Goal: Complete application form

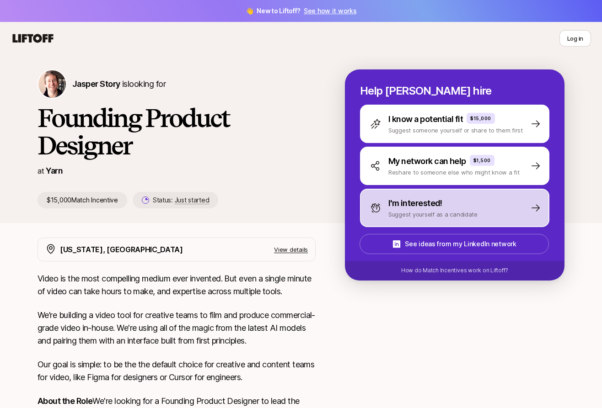
click at [419, 222] on div "I'm interested! Suggest yourself as a candidate" at bounding box center [454, 208] width 189 height 38
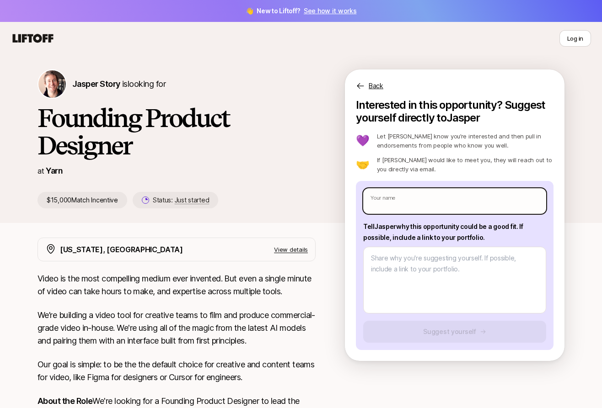
click at [414, 204] on input "text" at bounding box center [454, 201] width 183 height 26
type textarea "x"
type input "Y"
type textarea "x"
type input "Yu"
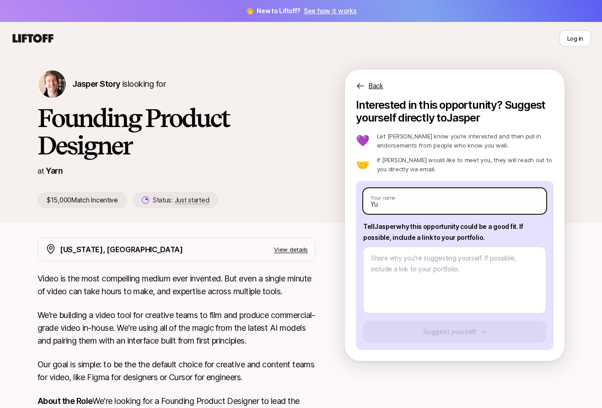
type textarea "x"
type input "[PERSON_NAME]"
type textarea "x"
type input "[PERSON_NAME]"
type textarea "x"
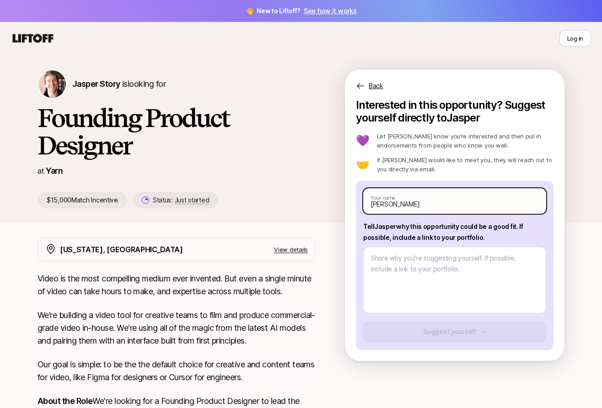
type input "[PERSON_NAME]"
type textarea "x"
type input "[PERSON_NAME]"
type textarea "x"
type input "[PERSON_NAME]"
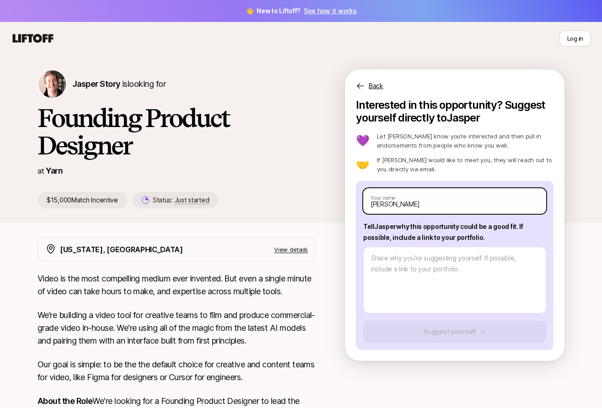
type textarea "x"
type input "[PERSON_NAME]"
type textarea "x"
type input "[PERSON_NAME]"
type textarea "x"
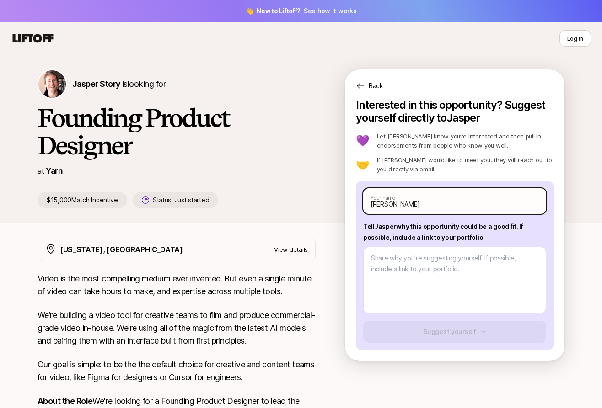
type input "[PERSON_NAME]"
type textarea "x"
type input "[PERSON_NAME]"
type textarea "x"
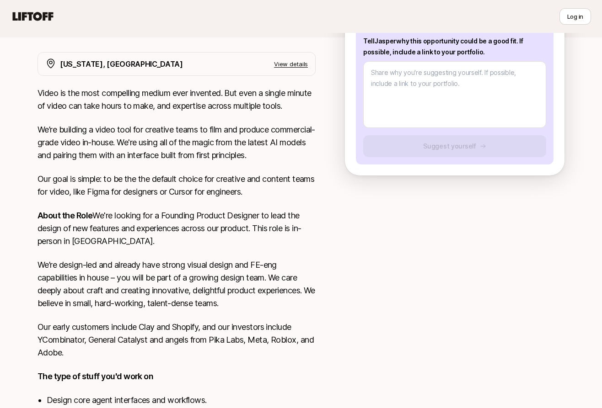
scroll to position [329, 0]
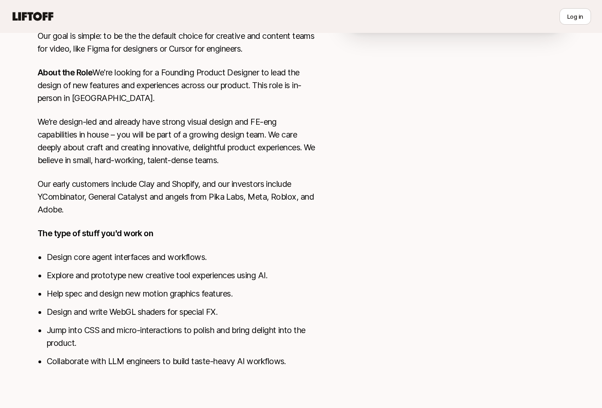
type input "[PERSON_NAME]"
click at [277, 330] on li "Jump into CSS and micro-interactions to polish and bring delight into the produ…" at bounding box center [181, 337] width 269 height 26
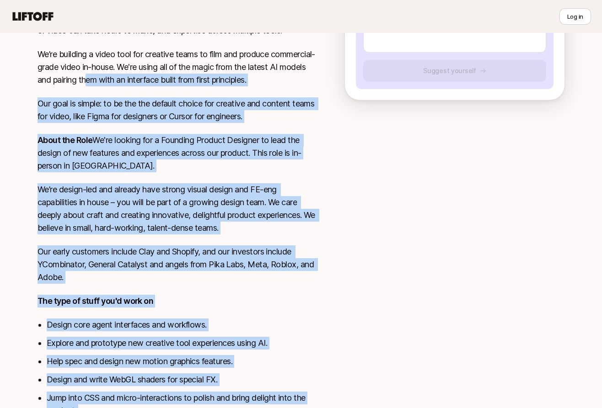
scroll to position [91, 0]
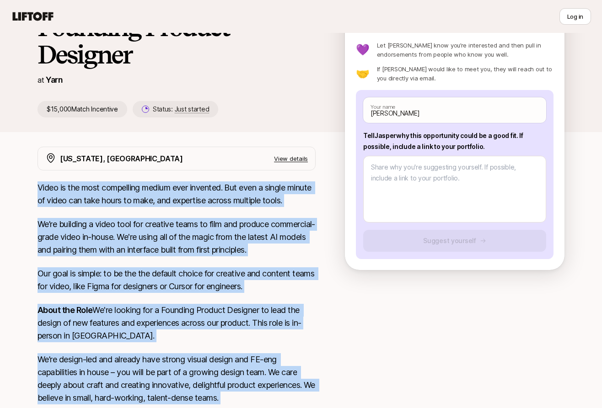
drag, startPoint x: 301, startPoint y: 368, endPoint x: 39, endPoint y: 186, distance: 319.6
click at [39, 186] on div "Video is the most compelling medium ever invented. But even a single minute of …" at bounding box center [176, 398] width 278 height 435
copy div "Lorem ip dol sita consectetu adipis elit seddoeiu. Tem inci u labore etdolo ma …"
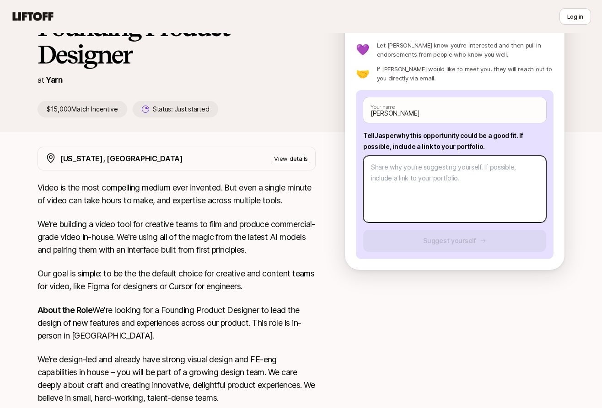
click at [465, 173] on textarea at bounding box center [454, 189] width 183 height 67
paste textarea "A bit about me – I've been on Uber's Maps and Autonomous team for the past 4+ y…"
type textarea "x"
type textarea "A bit about me – I've been on Uber's Maps and Autonomous team for the past 4+ y…"
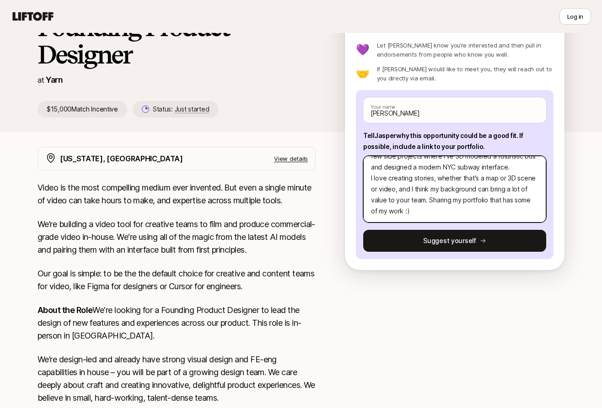
scroll to position [0, 0]
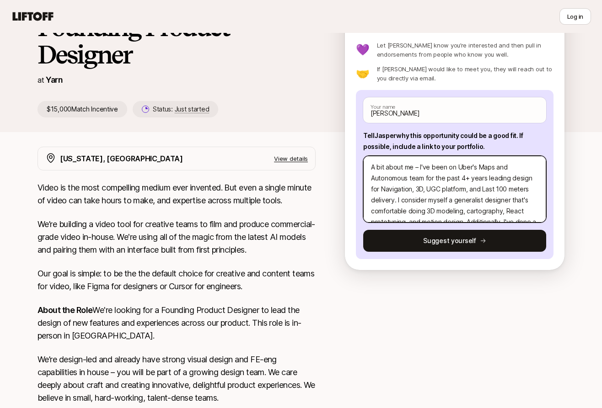
drag, startPoint x: 419, startPoint y: 166, endPoint x: 363, endPoint y: 166, distance: 55.3
click at [363, 166] on textarea "A bit about me – I've been on Uber's Maps and Autonomous team for the past 4+ y…" at bounding box center [454, 189] width 183 height 67
click at [400, 168] on textarea "A bit about me – I've been on Uber's Maps and Autonomous team for the past 4+ y…" at bounding box center [454, 189] width 183 height 67
click at [371, 169] on textarea "A bit about me – I've been on Uber's Maps and Autonomous team for the past 4+ y…" at bounding box center [454, 189] width 183 height 67
type textarea "x"
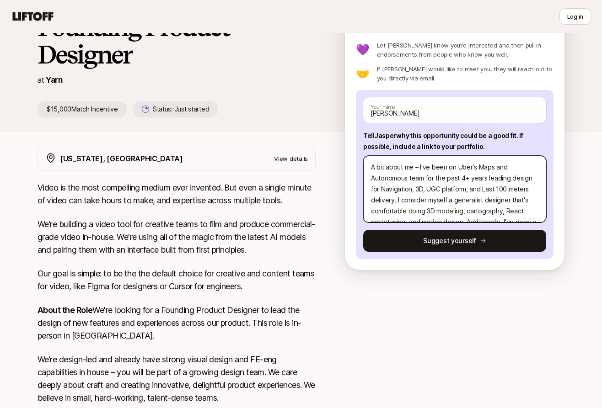
type textarea "HA bit about me – I've been on Uber's Maps and Autonomous team for the past 4+ …"
type textarea "x"
type textarea "HeA bit about me – I've been on Uber's Maps and Autonomous team for the past 4+…"
type textarea "x"
type textarea "HeyA bit about me – I've been on Uber's Maps and Autonomous team for the past 4…"
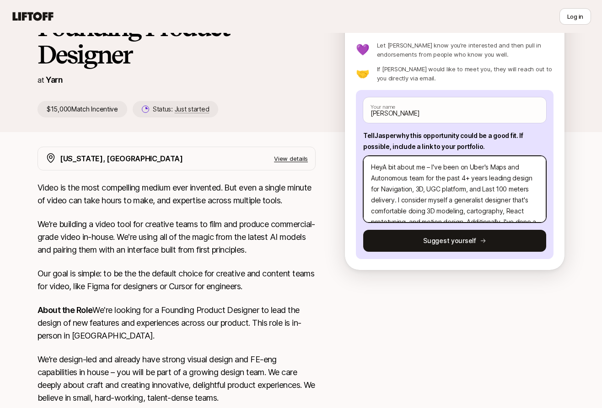
type textarea "x"
type textarea "Hey A bit about me – I've been on Uber's Maps and Autonomous team for the past …"
type textarea "x"
type textarea "Hey nA bit about me – I've been on Uber's Maps and Autonomous team for the past…"
type textarea "x"
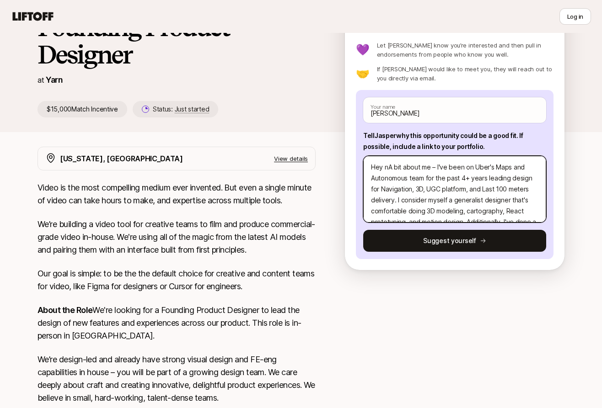
type textarea "Hey niA bit about me – I've been on Uber's Maps and Autonomous team for the pas…"
type textarea "x"
type textarea "Hey nicA bit about me – I've been on Uber's Maps and Autonomous team for the pa…"
type textarea "x"
type textarea "Hey niceA bit about me – I've been on Uber's Maps and Autonomous team for the p…"
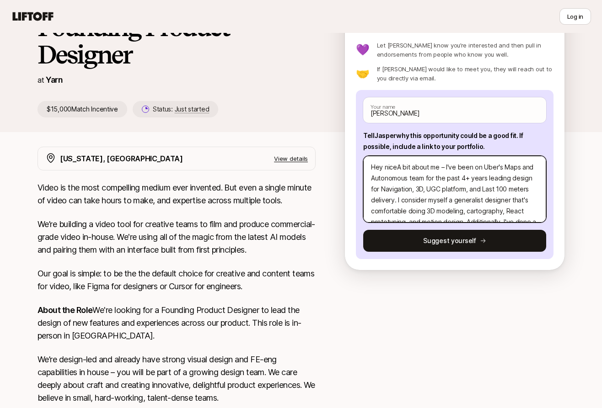
type textarea "x"
type textarea "Hey nice A bit about me – I've been on Uber's Maps and Autonomous team for the …"
type textarea "x"
type textarea "Hey nice tA bit about me – I've been on Uber's Maps and Autonomous team for the…"
type textarea "x"
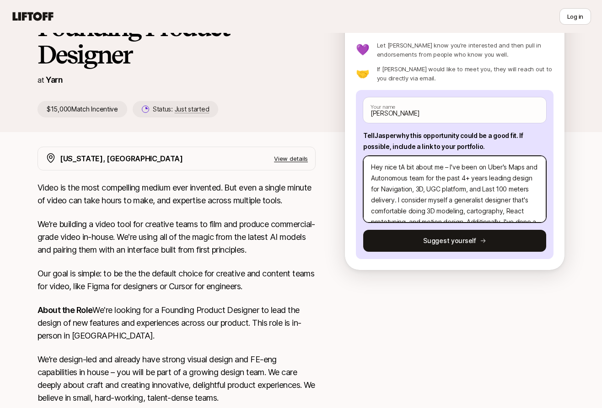
type textarea "Hey nice toA bit about me – I've been on Uber's Maps and Autonomous team for th…"
type textarea "x"
type textarea "Hey nice to A bit about me – I've been on Uber's Maps and Autonomous team for t…"
type textarea "x"
type textarea "Hey nice to mA bit about me – I've been on Uber's Maps and Autonomous team for …"
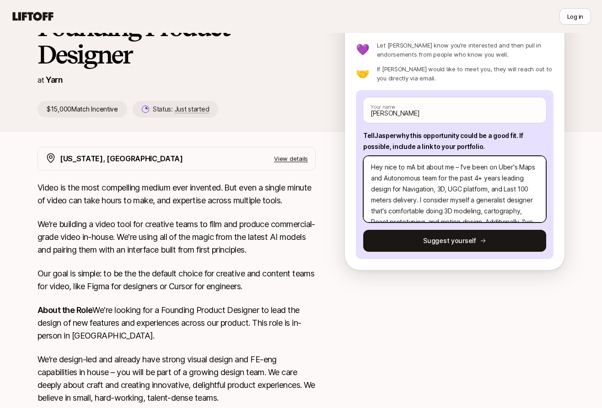
type textarea "x"
type textarea "Hey nice to meA bit about me – I've been on Uber's Maps and Autonomous team for…"
type textarea "x"
type textarea "Hey nice to meeA bit about me – I've been on Uber's Maps and Autonomous team fo…"
type textarea "x"
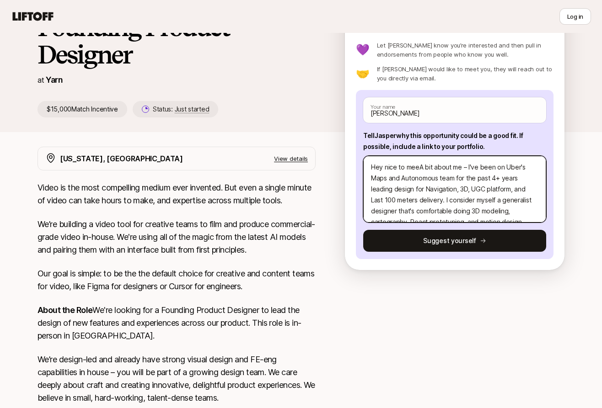
type textarea "Hey nice to [PERSON_NAME] bit about me – I've been on Uber's Maps and Autonomou…"
type textarea "x"
type textarea "Hey nice to meet A bit about me – I've been on Uber's Maps and Autonomous team …"
type textarea "x"
type textarea "Hey nice to meet yA bit about me – I've been on Uber's Maps and Autonomous team…"
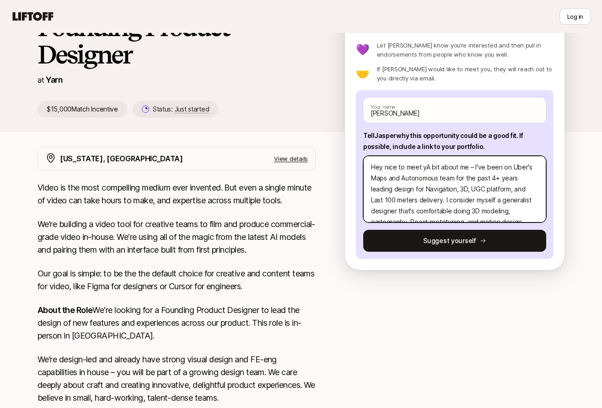
type textarea "x"
type textarea "Hey nice to meet yoA bit about me – I've been on Uber's Maps and Autonomous tea…"
type textarea "x"
type textarea "Hey nice to meet youA bit about me – I've been on Uber's Maps and Autonomous te…"
type textarea "x"
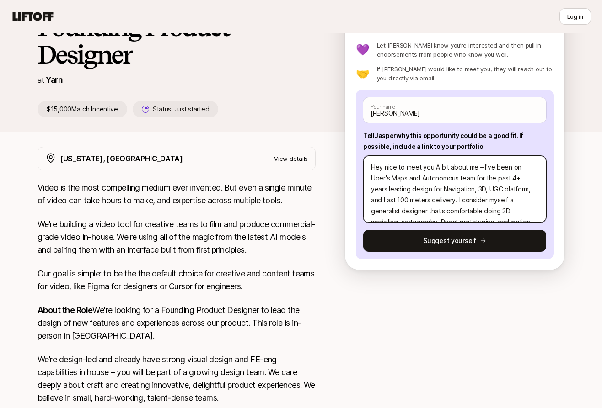
type textarea "Hey nice to meet you, A bit about me – I've been on Uber's Maps and Autonomous …"
type textarea "x"
type textarea "Hey nice to meet you, IA bit about me – I've been on Uber's Maps and Autonomous…"
type textarea "x"
type textarea "Hey nice to meet you, I'A bit about me – I've been on Uber's Maps and Autonomou…"
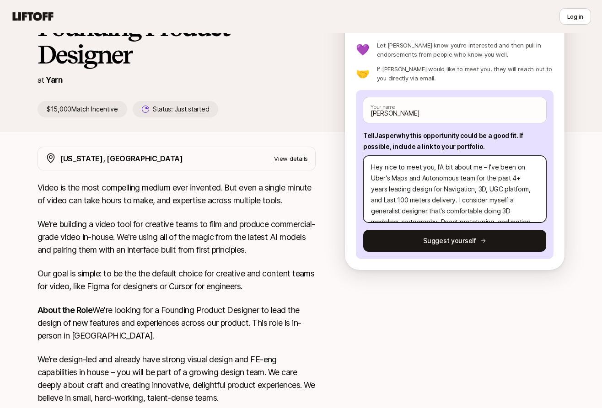
type textarea "x"
type textarea "Hey nice to meet you, I'mA bit about me – I've been on Uber's Maps and Autonomo…"
type textarea "x"
type textarea "Hey nice to meet you, I'm A bit about me – I've been on Uber's Maps and Autonom…"
type textarea "x"
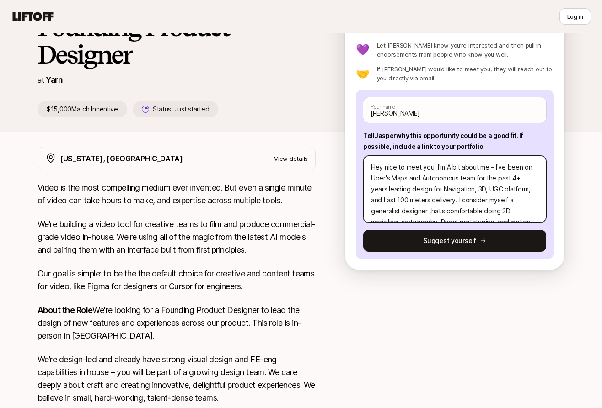
type textarea "Hey nice to meet you, I'm YA bit about me – I've been on Uber's Maps and Autono…"
type textarea "x"
type textarea "Hey nice to meet you, I'm YuA bit about me – I've been on Uber's Maps and Auton…"
type textarea "x"
type textarea "Hey nice to meet you, I'm YukA bit about me – I've been on Uber's Maps and Auto…"
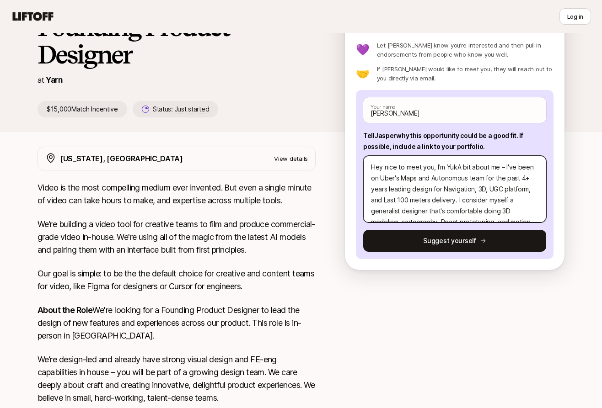
type textarea "x"
type textarea "Hey nice to meet you, I'm [PERSON_NAME] bit about me – I've been on Uber's Maps…"
type textarea "x"
type textarea "Hey nice to meet you, I'm [PERSON_NAME].A bit about me – I've been on Uber's Ma…"
type textarea "x"
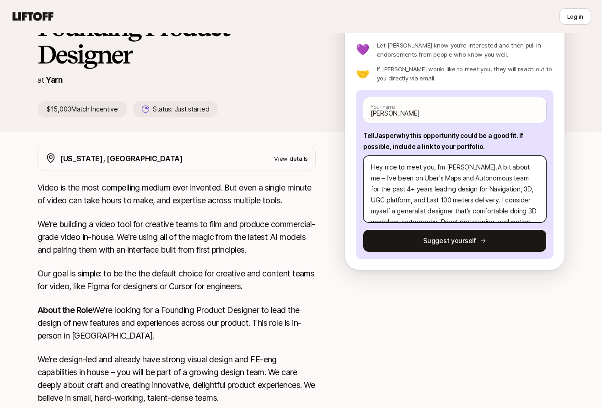
type textarea "Hey nice to meet you, I'm [PERSON_NAME]. A bit about me – I've been on Uber's M…"
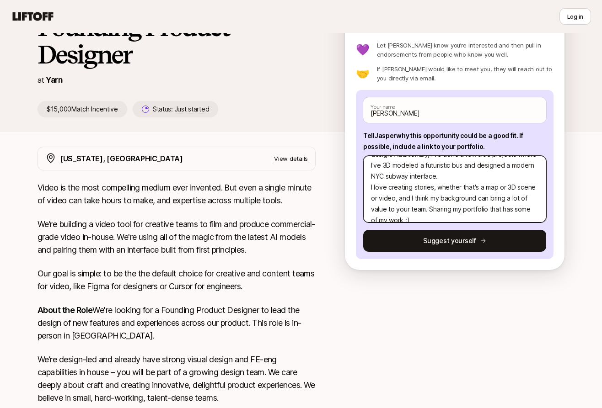
scroll to position [88, 0]
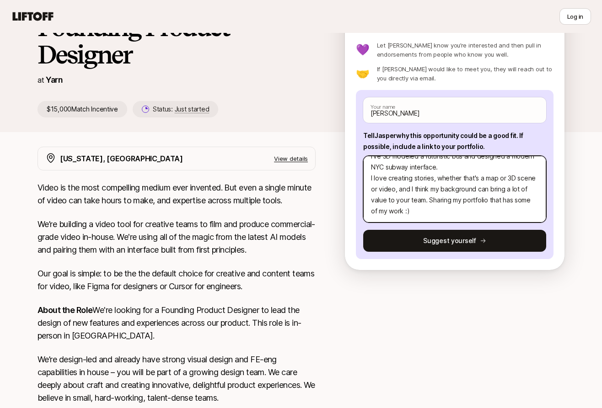
click at [475, 170] on textarea "Hey nice to meet you, I'm [PERSON_NAME]. A bit about me – I've been on Uber's M…" at bounding box center [454, 189] width 183 height 67
type textarea "x"
type textarea "Hey nice to meet you, I'm [PERSON_NAME]. A bit about me – I've been on Uber's M…"
type textarea "x"
type textarea "Hey nice to meet you, I'm [PERSON_NAME]. A bit about me – I've been on Uber's M…"
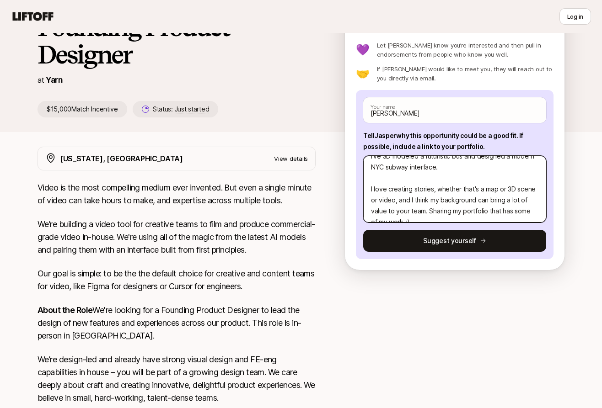
scroll to position [99, 0]
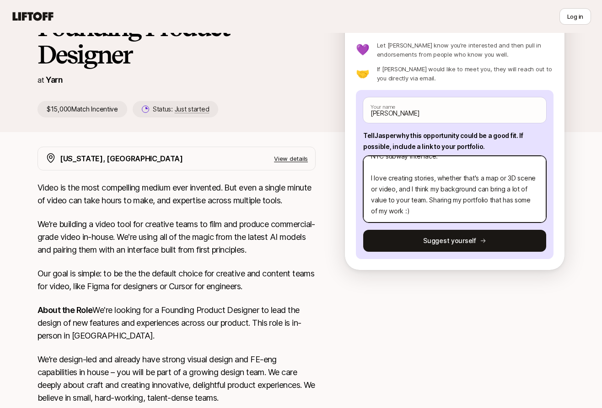
click at [475, 210] on textarea "Hey nice to meet you, I'm [PERSON_NAME]. A bit about me – I've been on Uber's M…" at bounding box center [454, 189] width 183 height 67
type textarea "x"
type textarea "Hey nice to meet you, I'm [PERSON_NAME]. A bit about me – I've been on Uber's M…"
type textarea "x"
type textarea "Hey nice to meet you, I'm [PERSON_NAME]. A bit about me – I've been on Uber's M…"
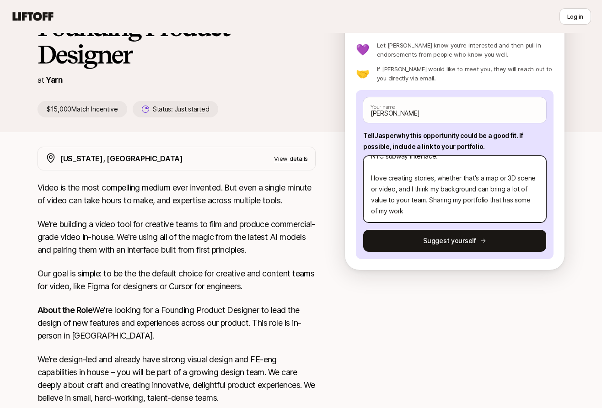
type textarea "x"
type textarea "Hey nice to meet you, I'm [PERSON_NAME]. A bit about me – I've been on Uber's M…"
type textarea "x"
type textarea "Hey nice to meet you, I'm [PERSON_NAME]. A bit about me – I've been on Uber's M…"
type textarea "x"
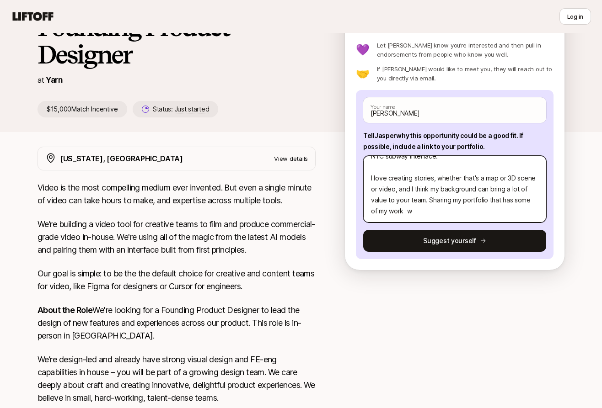
type textarea "Hey nice to meet you, I'm [PERSON_NAME]. A bit about me – I've been on Uber's M…"
type textarea "x"
type textarea "Hey nice to meet you, I'm [PERSON_NAME]. A bit about me – I've been on Uber's M…"
type textarea "x"
type textarea "Hey nice to meet you, I'm [PERSON_NAME]. A bit about me – I've been on Uber's M…"
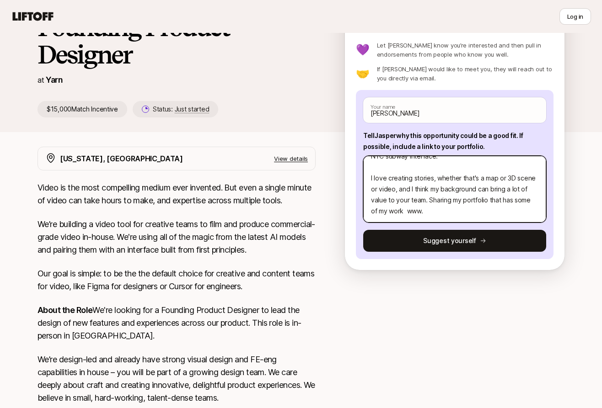
type textarea "x"
type textarea "Hey nice to meet you, I'm [PERSON_NAME]. A bit about me – I've been on Uber's M…"
type textarea "x"
type textarea "Hey nice to meet you, I'm [PERSON_NAME]. A bit about me – I've been on Uber's M…"
type textarea "x"
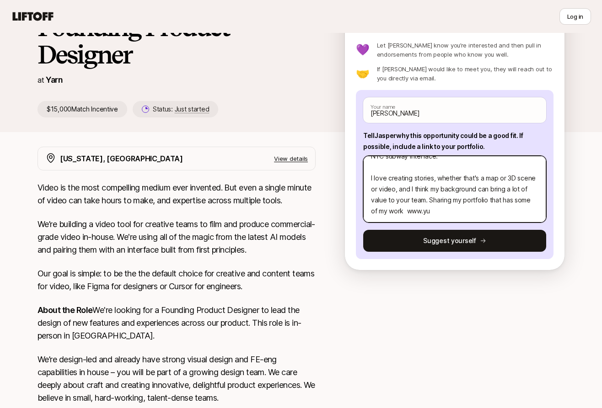
type textarea "Hey nice to meet you, I'm [PERSON_NAME]. A bit about me – I've been on Uber's M…"
type textarea "x"
type textarea "Hey nice to meet you, I'm [PERSON_NAME]. A bit about me – I've been on Uber's M…"
type textarea "x"
type textarea "Hey nice to meet you, I'm [PERSON_NAME]. A bit about me – I've been on Uber's M…"
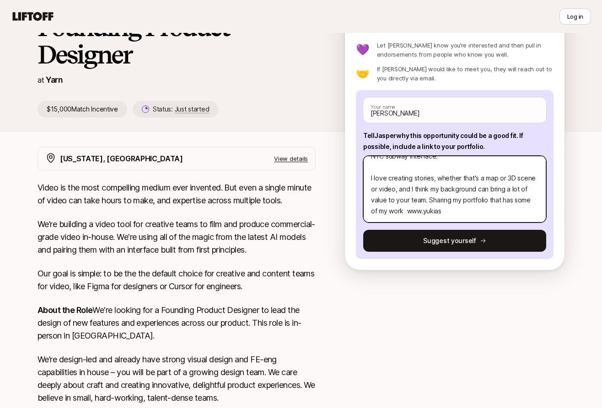
type textarea "x"
type textarea "Hey nice to meet you, I'm [PERSON_NAME]. A bit about me – I've been on Uber's M…"
type textarea "x"
type textarea "Hey nice to meet you, I'm [PERSON_NAME]. A bit about me – I've been on Uber's M…"
type textarea "x"
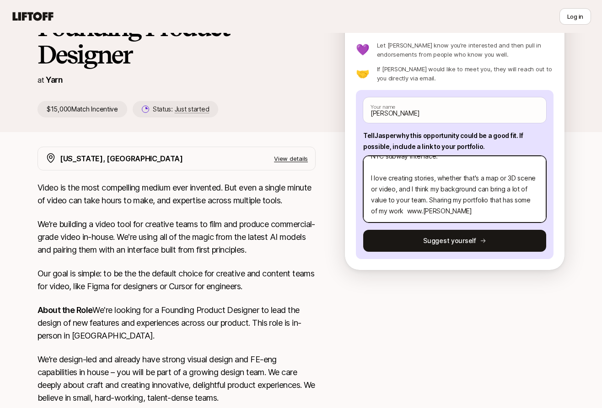
type textarea "Hey nice to meet you, I'm [PERSON_NAME]. A bit about me – I've been on Uber's M…"
type textarea "x"
type textarea "Hey nice to meet you, I'm [PERSON_NAME]. A bit about me – I've been on Uber's M…"
type textarea "x"
type textarea "Hey nice to meet you, I'm [PERSON_NAME]. A bit about me – I've been on Uber's M…"
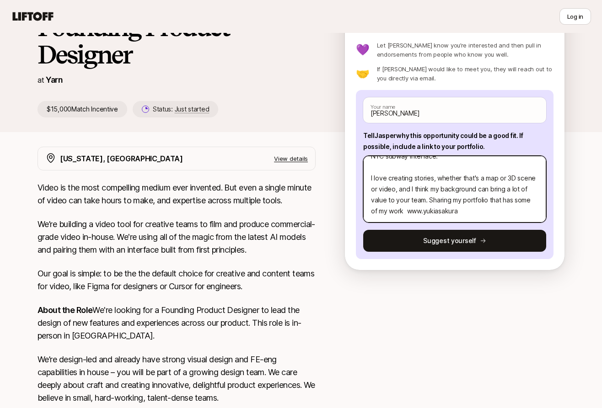
type textarea "x"
type textarea "Hey nice to meet you, I'm [PERSON_NAME]. A bit about me – I've been on Uber's M…"
type textarea "x"
type textarea "Hey nice to meet you, I'm [PERSON_NAME]. A bit about me – I've been on Uber's M…"
type textarea "x"
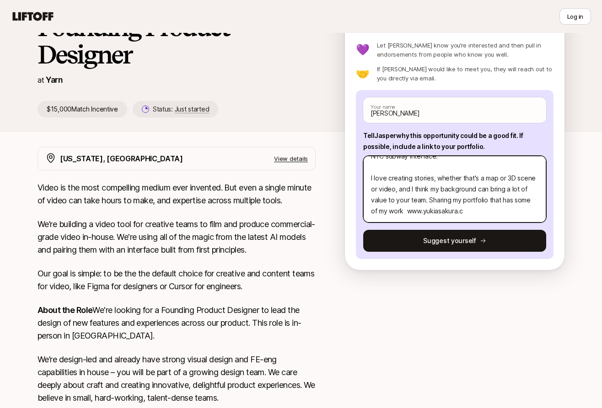
type textarea "Hey nice to meet you, I'm [PERSON_NAME]. A bit about me – I've been on Uber's M…"
type textarea "x"
type textarea "Hey nice to meet you, I'm [PERSON_NAME]. A bit about me – I've been on Uber's M…"
type textarea "x"
type textarea "Hey nice to meet you, I'm [PERSON_NAME]. A bit about me – I've been on Uber's M…"
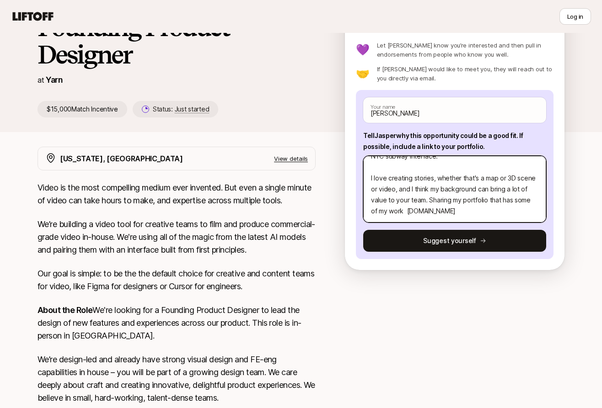
type textarea "x"
type textarea "Hey nice to meet you, I'm [PERSON_NAME]. A bit about me – I've been on Uber's M…"
click at [395, 213] on textarea "Hey nice to meet you, I'm [PERSON_NAME]. A bit about me – I've been on Uber's M…" at bounding box center [454, 189] width 183 height 67
click at [398, 213] on textarea "Hey nice to meet you, I'm [PERSON_NAME]. A bit about me – I've been on Uber's M…" at bounding box center [454, 189] width 183 height 67
type textarea "x"
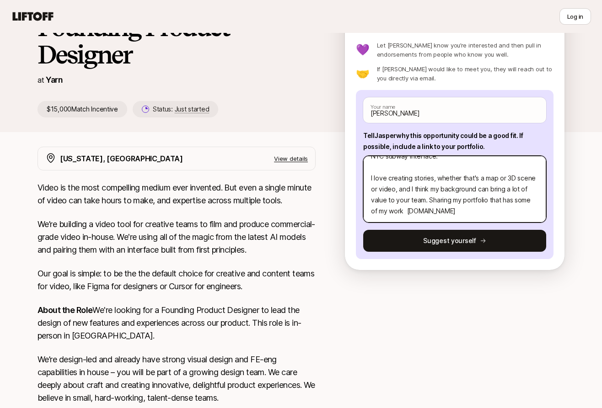
type textarea "Hey nice to meet you, I'm [PERSON_NAME]. A bit about me – I've been on Uber's M…"
type textarea "x"
type textarea "Hey nice to meet you, I'm [PERSON_NAME]. A bit about me – I've been on Uber's M…"
type textarea "x"
type textarea "Hey nice to meet you, I'm [PERSON_NAME]. A bit about me – I've been on Uber's M…"
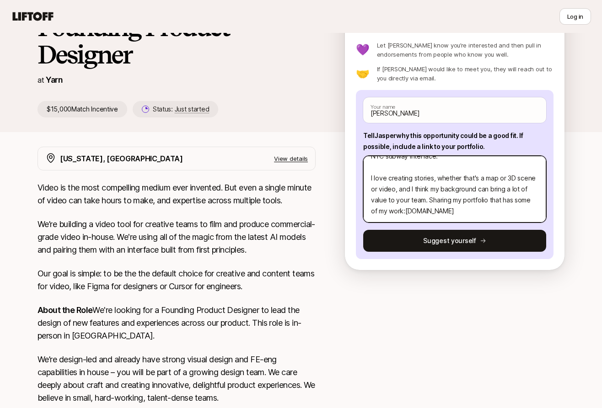
type textarea "x"
type textarea "Hey nice to meet you, I'm [PERSON_NAME]. A bit about me – I've been on Uber's M…"
drag, startPoint x: 428, startPoint y: 199, endPoint x: 396, endPoint y: 211, distance: 34.4
click at [396, 211] on textarea "Hey nice to meet you, I'm [PERSON_NAME]. A bit about me – I've been on Uber's M…" at bounding box center [454, 189] width 183 height 67
type textarea "x"
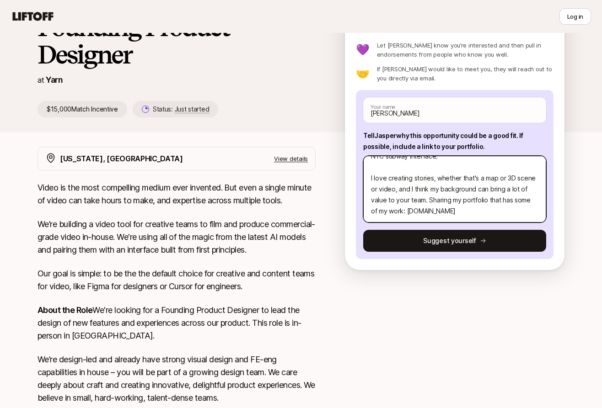
type textarea "Hey nice to meet you, I'm [PERSON_NAME]. A bit about me – I've been on Uber's M…"
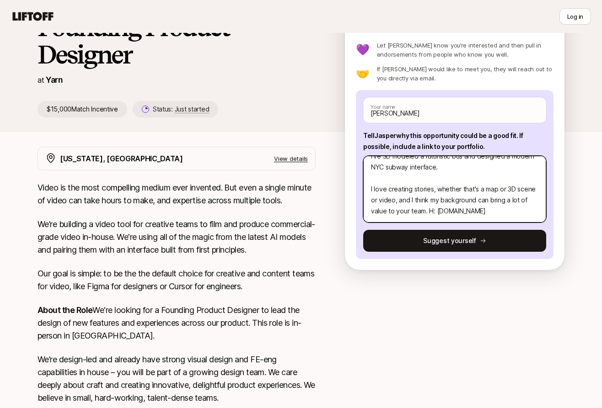
scroll to position [88, 0]
type textarea "x"
type textarea "Hey nice to meet you, I'm [PERSON_NAME]. A bit about me – I've been on Uber's M…"
type textarea "x"
type textarea "Hey nice to meet you, I'm [PERSON_NAME]. A bit about me – I've been on Uber's M…"
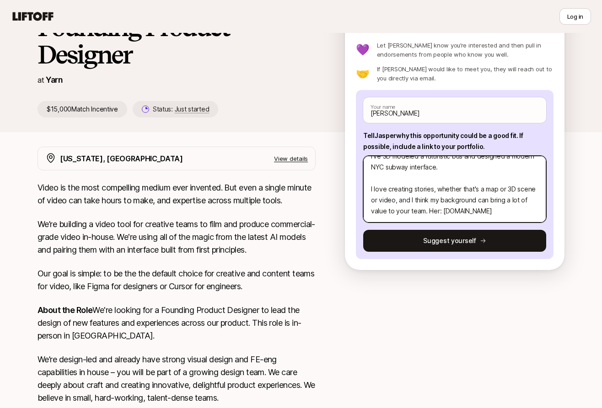
type textarea "x"
type textarea "Hey nice to meet you, I'm [PERSON_NAME]. A bit about me – I've been on Uber's M…"
type textarea "x"
type textarea "Hey nice to meet you, I'm [PERSON_NAME]. A bit about me – I've been on Uber's M…"
type textarea "x"
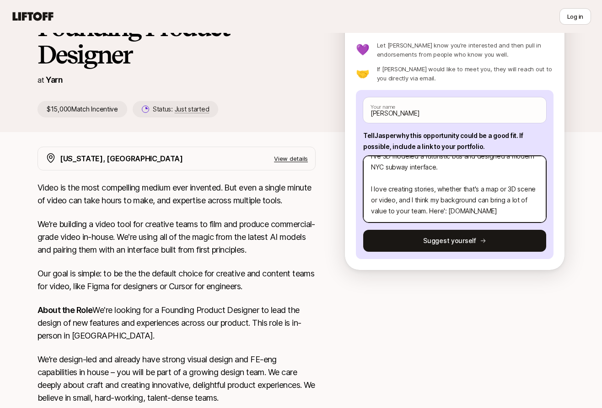
type textarea "Hey nice to meet you, I'm [PERSON_NAME]. A bit about me – I've been on Uber's M…"
type textarea "x"
type textarea "Hey nice to meet you, I'm [PERSON_NAME]. A bit about me – I've been on Uber's M…"
type textarea "x"
type textarea "Hey nice to meet you, I'm [PERSON_NAME]. A bit about me – I've been on Uber's M…"
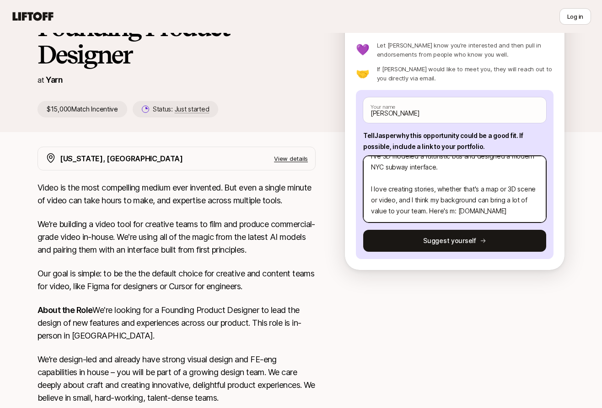
type textarea "x"
type textarea "Hey nice to meet you, I'm [PERSON_NAME]. A bit about me – I've been on Uber's M…"
type textarea "x"
type textarea "Hey nice to meet you, I'm [PERSON_NAME]. A bit about me – I've been on Uber's M…"
type textarea "x"
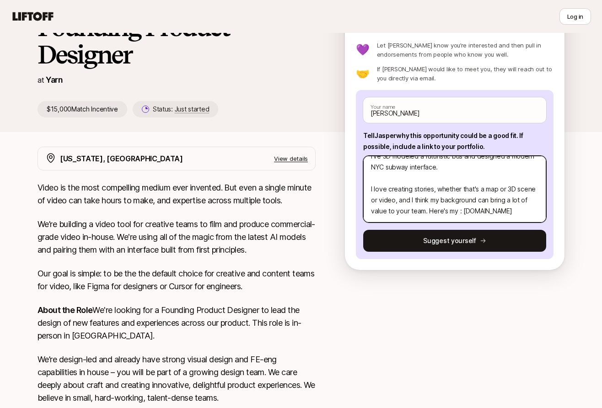
type textarea "Hey nice to meet you, I'm [PERSON_NAME]. A bit about me – I've been on Uber's M…"
type textarea "x"
type textarea "Hey nice to meet you, I'm [PERSON_NAME]. A bit about me – I've been on Uber's M…"
type textarea "x"
type textarea "Hey nice to meet you, I'm [PERSON_NAME]. A bit about me – I've been on Uber's M…"
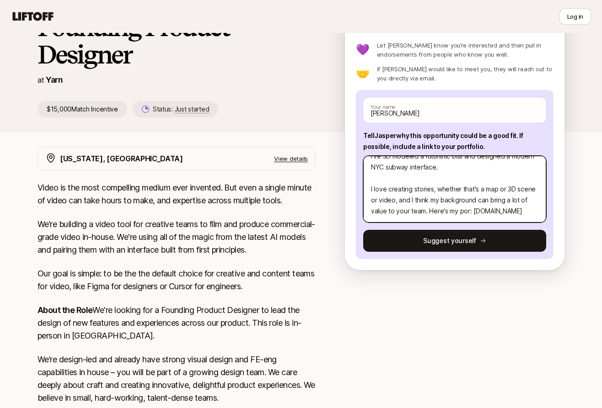
type textarea "x"
type textarea "Hey nice to meet you, I'm [PERSON_NAME]. A bit about me – I've been on Uber's M…"
type textarea "x"
type textarea "Hey nice to meet you, I'm [PERSON_NAME]. A bit about me – I've been on Uber's M…"
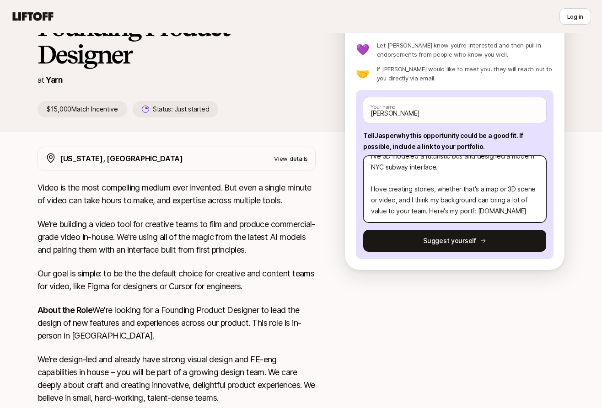
type textarea "x"
type textarea "Hey nice to meet you, I'm [PERSON_NAME]. A bit about me – I've been on Uber's M…"
type textarea "x"
type textarea "Hey nice to meet you, I'm [PERSON_NAME]. A bit about me – I've been on Uber's M…"
type textarea "x"
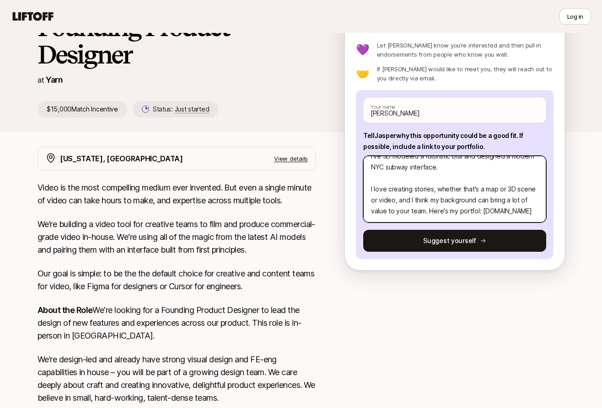
type textarea "Hey nice to meet you, I'm [PERSON_NAME]. A bit about me – I've been on Uber's M…"
type textarea "x"
type textarea "Hey nice to meet you, I'm [PERSON_NAME]. A bit about me – I've been on Uber's M…"
click at [443, 209] on textarea "Hey nice to meet you, I'm [PERSON_NAME]. A bit about me – I've been on Uber's M…" at bounding box center [454, 189] width 183 height 67
type textarea "x"
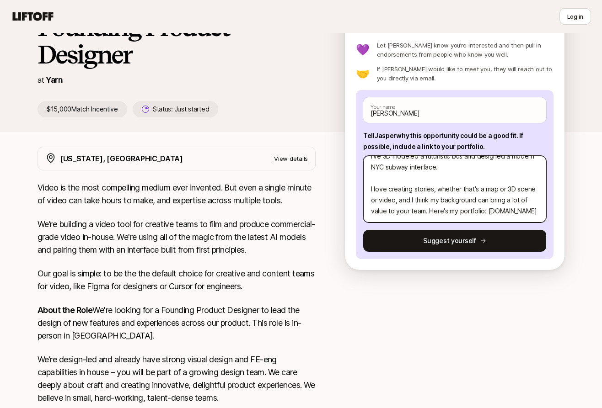
type textarea "Hey nice to meet you, I'm [PERSON_NAME]. A bit about me – I've been on Uber's M…"
type textarea "x"
type textarea "Hey nice to meet you, I'm [PERSON_NAME]. A bit about me – I've been on Uber's M…"
type textarea "x"
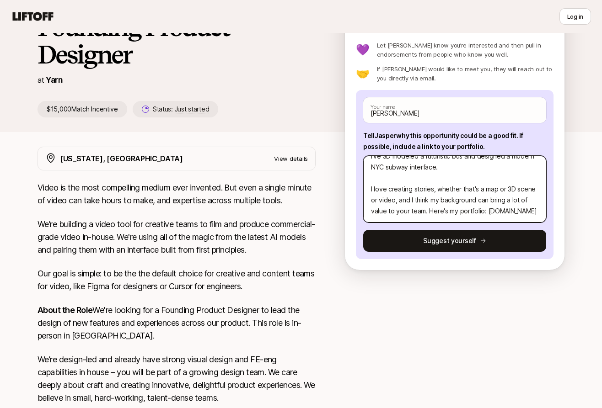
type textarea "Hey nice to meet you, I'm [PERSON_NAME]. A bit about me – I've been on Uber's M…"
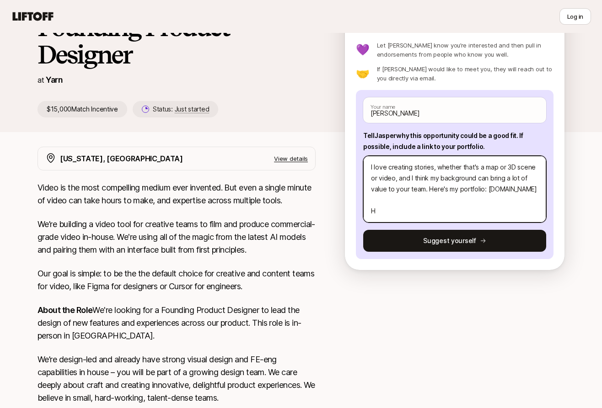
type textarea "x"
type textarea "Hey nice to meet you, I'm [PERSON_NAME]. A bit about me – I've been on Uber's M…"
type textarea "x"
type textarea "Hey nice to meet you, I'm [PERSON_NAME]. A bit about me – I've been on Uber's M…"
type textarea "x"
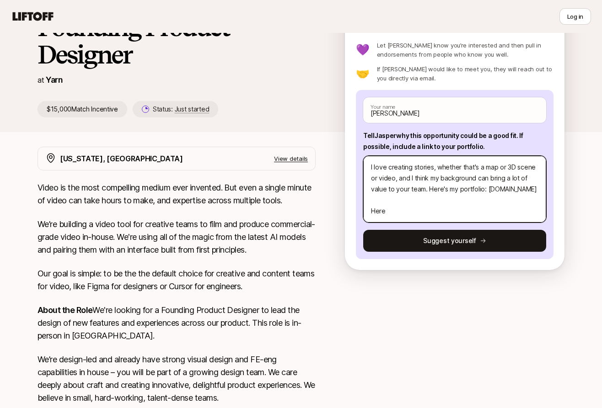
type textarea "Hey nice to meet you, I'm [PERSON_NAME]. A bit about me – I've been on Uber's M…"
type textarea "x"
type textarea "Hey nice to meet you, I'm [PERSON_NAME]. A bit about me – I've been on Uber's M…"
type textarea "x"
type textarea "Hey nice to meet you, I'm [PERSON_NAME]. A bit about me – I've been on Uber's M…"
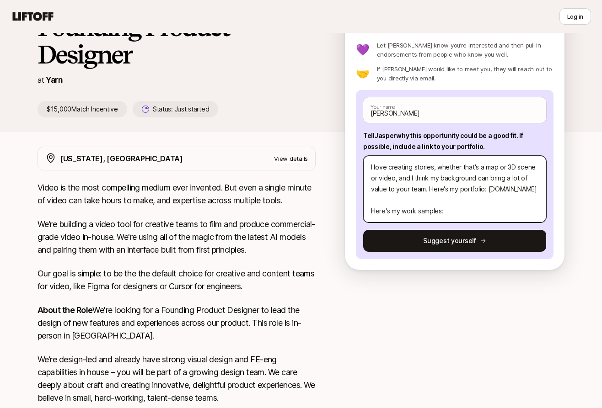
drag, startPoint x: 440, startPoint y: 188, endPoint x: 366, endPoint y: 188, distance: 74.1
click at [366, 188] on textarea "Hey nice to meet you, I'm [PERSON_NAME]. A bit about me – I've been on Uber's M…" at bounding box center [454, 189] width 183 height 67
paste textarea "[URL][DOMAIN_NAME]"
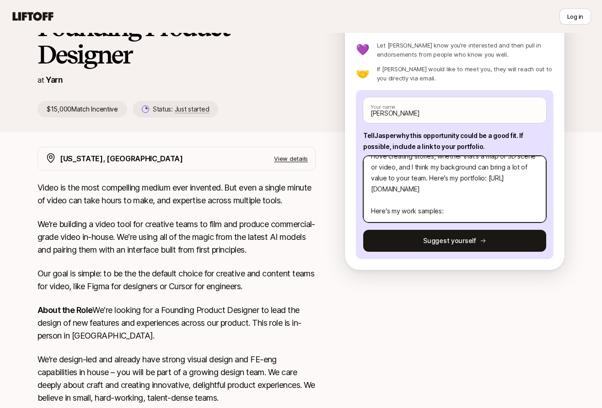
click at [451, 214] on textarea "Hey nice to meet you, I'm [PERSON_NAME]. A bit about me – I've been on Uber's M…" at bounding box center [454, 189] width 183 height 67
paste textarea "[URL][DOMAIN_NAME]"
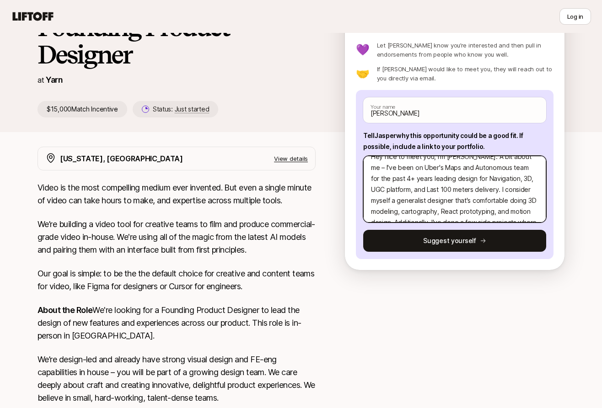
scroll to position [0, 0]
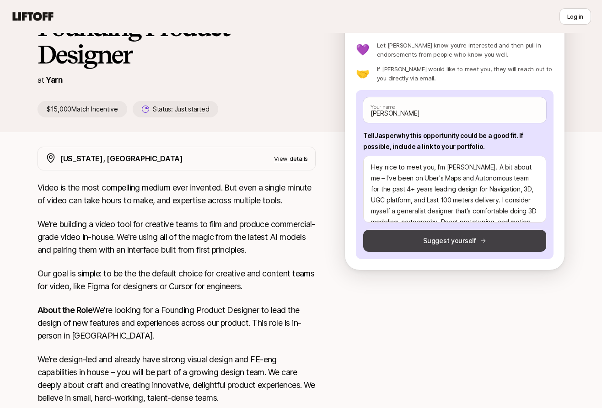
click at [432, 234] on button "Suggest yourself" at bounding box center [454, 241] width 183 height 22
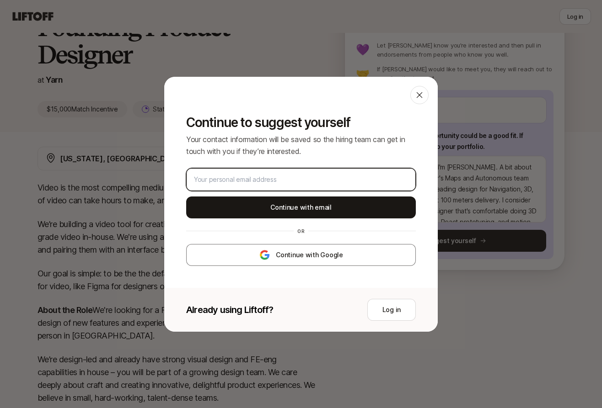
click at [353, 181] on input "email" at bounding box center [301, 179] width 214 height 11
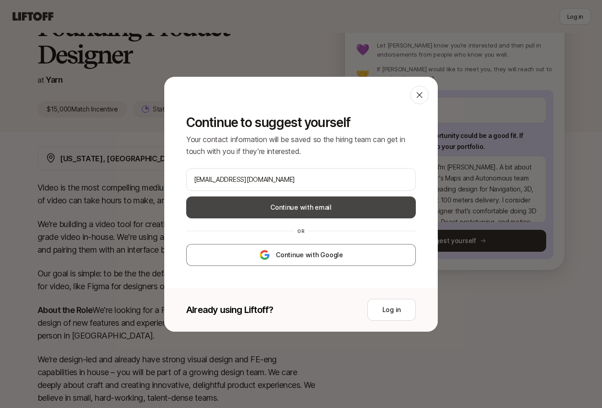
click at [319, 206] on button "Continue with email" at bounding box center [300, 208] width 229 height 22
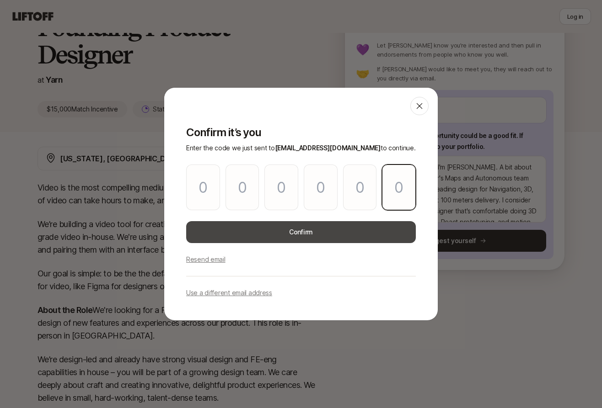
paste input "5"
click at [277, 229] on button "Confirm" at bounding box center [300, 232] width 229 height 22
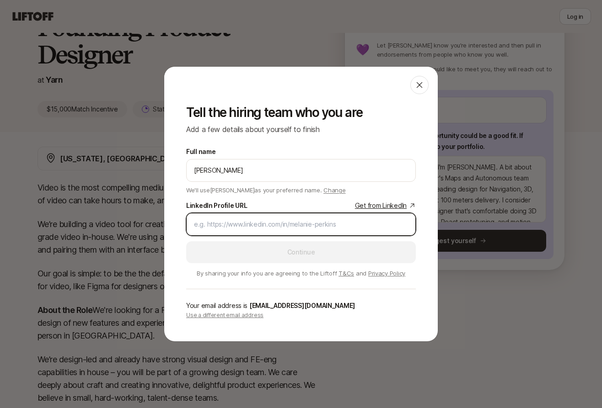
paste input "[URL][DOMAIN_NAME]"
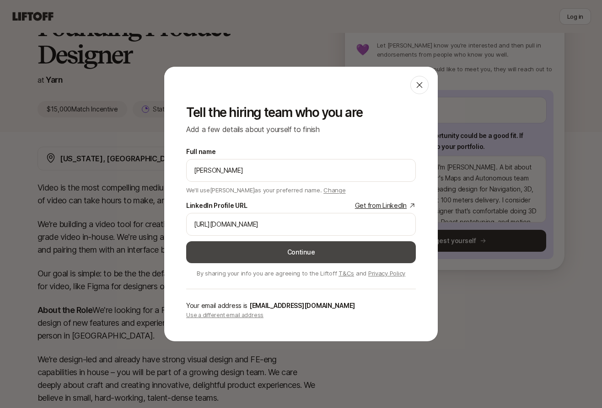
click at [290, 251] on button "Continue" at bounding box center [300, 252] width 229 height 22
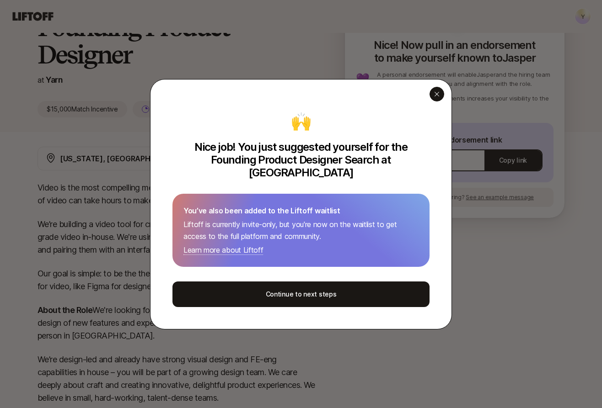
click at [433, 96] on div "button" at bounding box center [436, 94] width 15 height 15
